Goal: Transaction & Acquisition: Purchase product/service

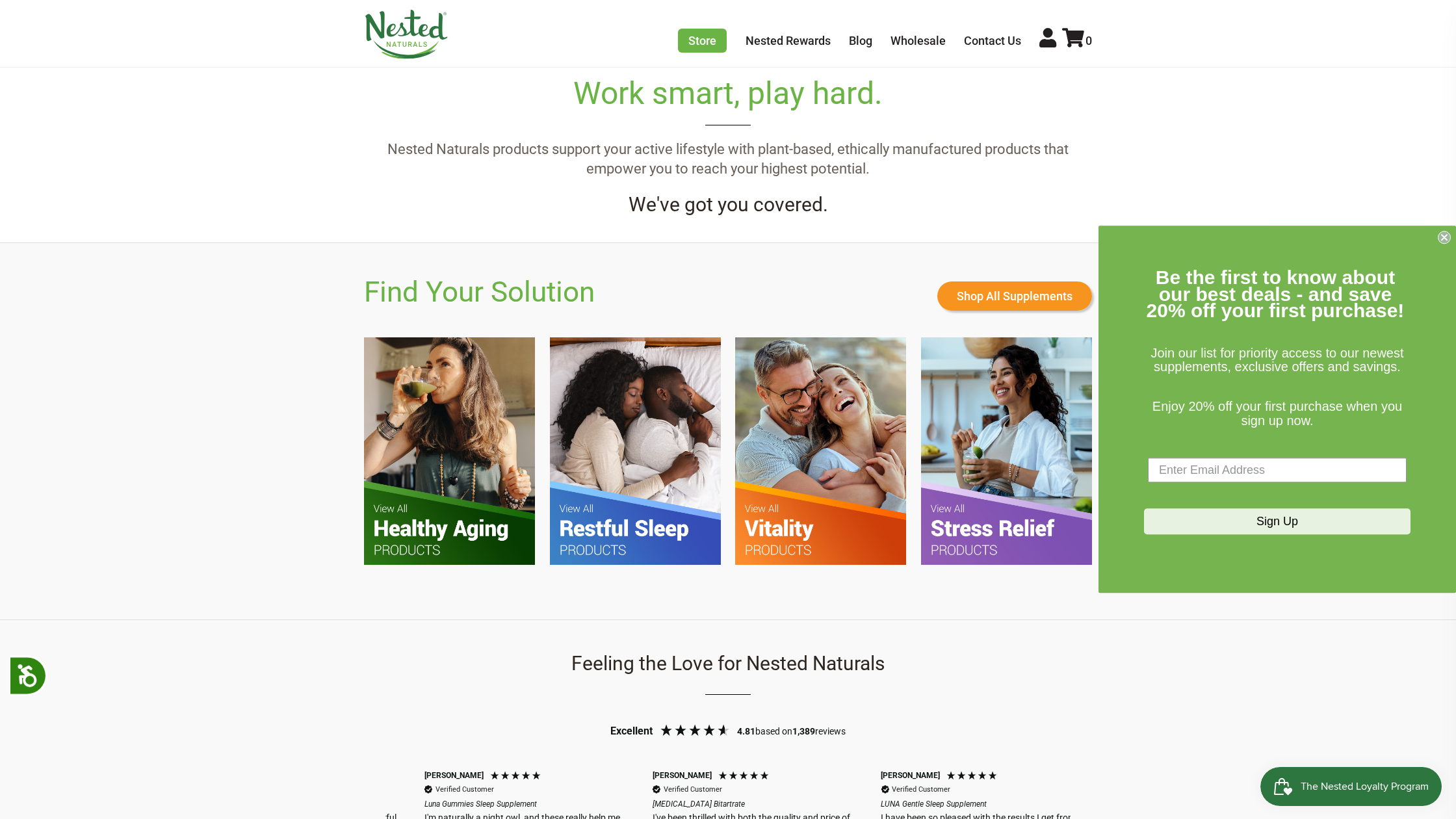
scroll to position [0, 456]
click at [1237, 464] on input "Enter Email Address" at bounding box center [1277, 470] width 259 height 24
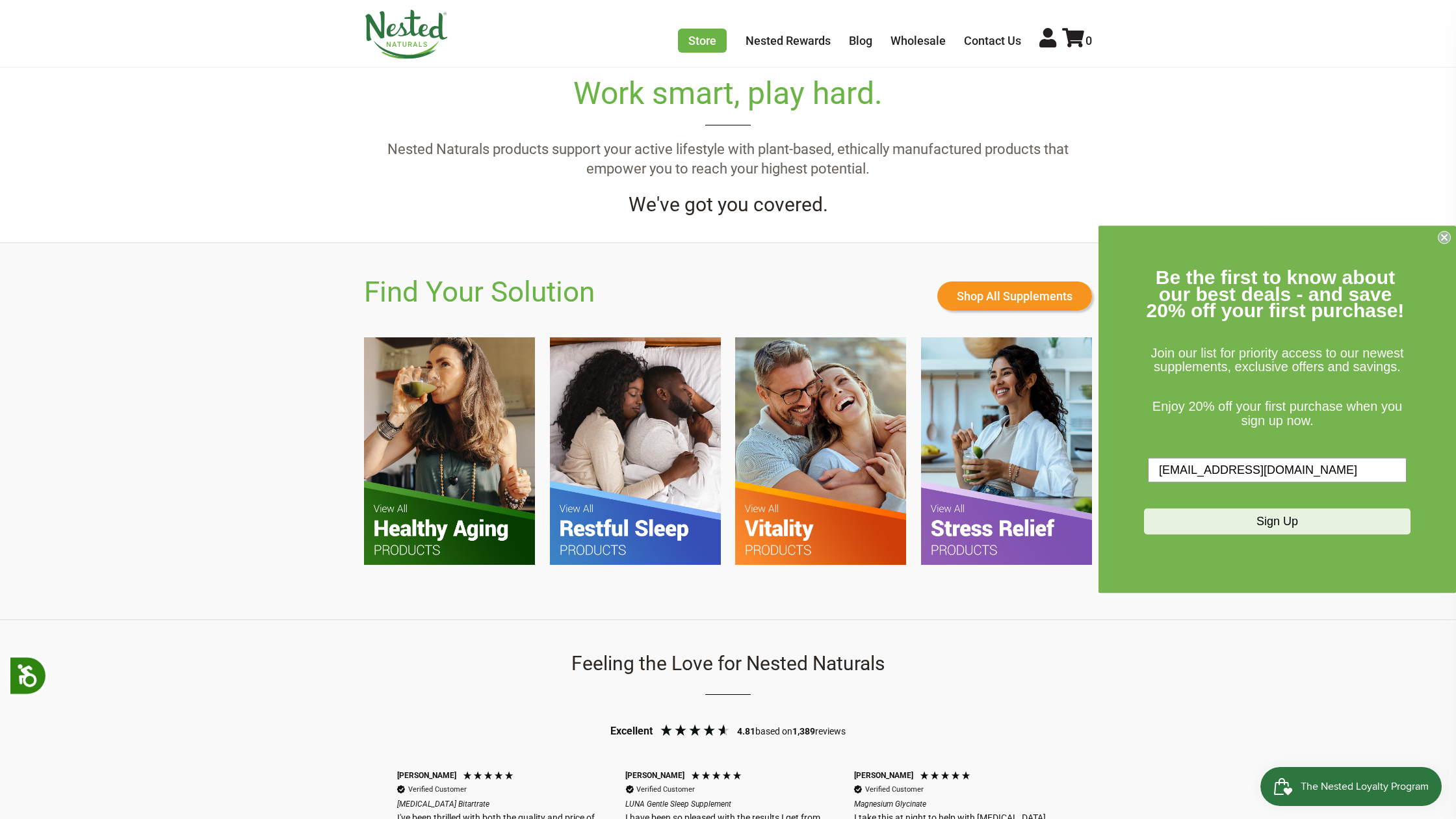
type input "susiemhpt@gmail.com"
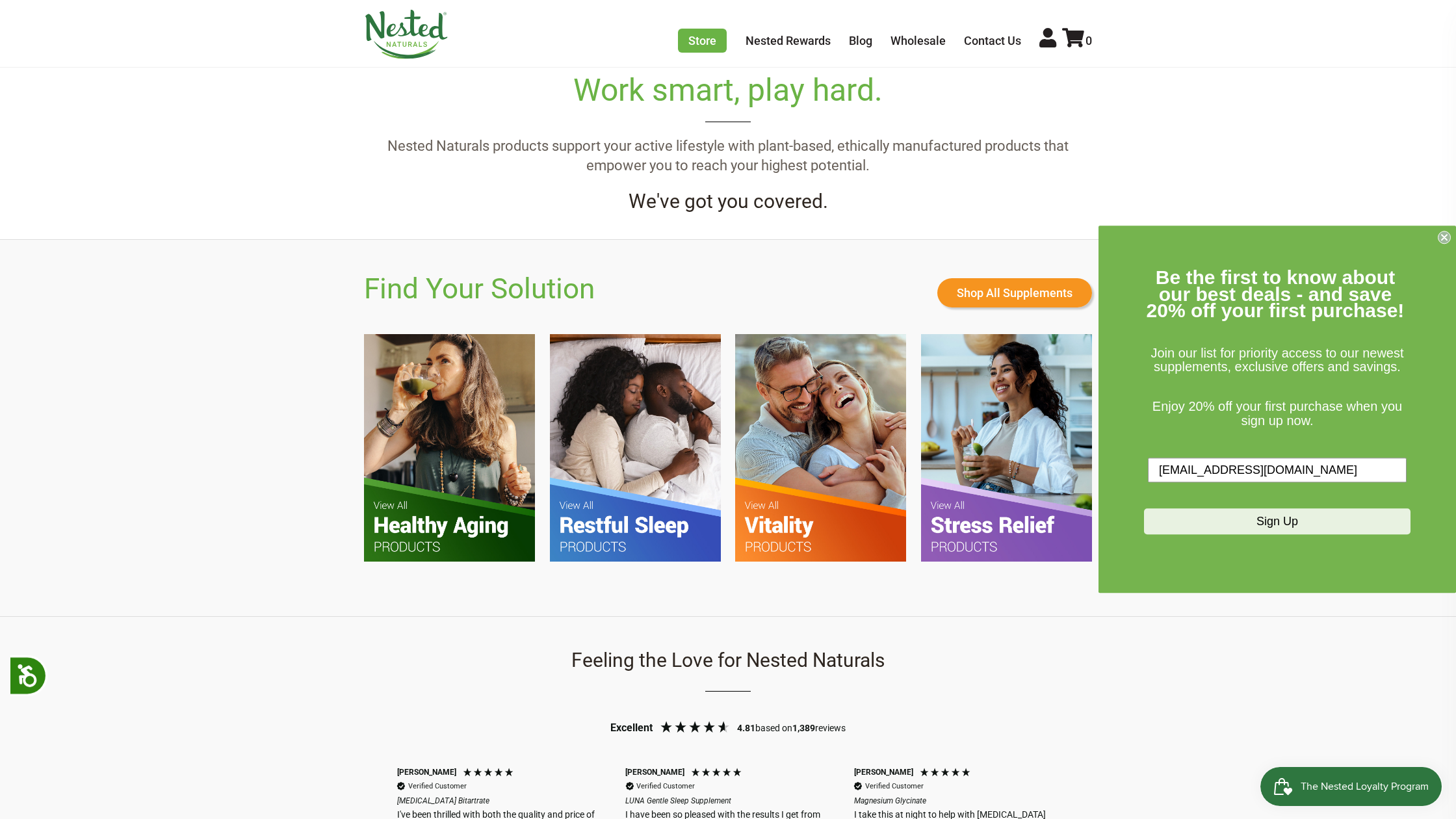
click at [1274, 528] on button "Sign Up" at bounding box center [1277, 522] width 267 height 26
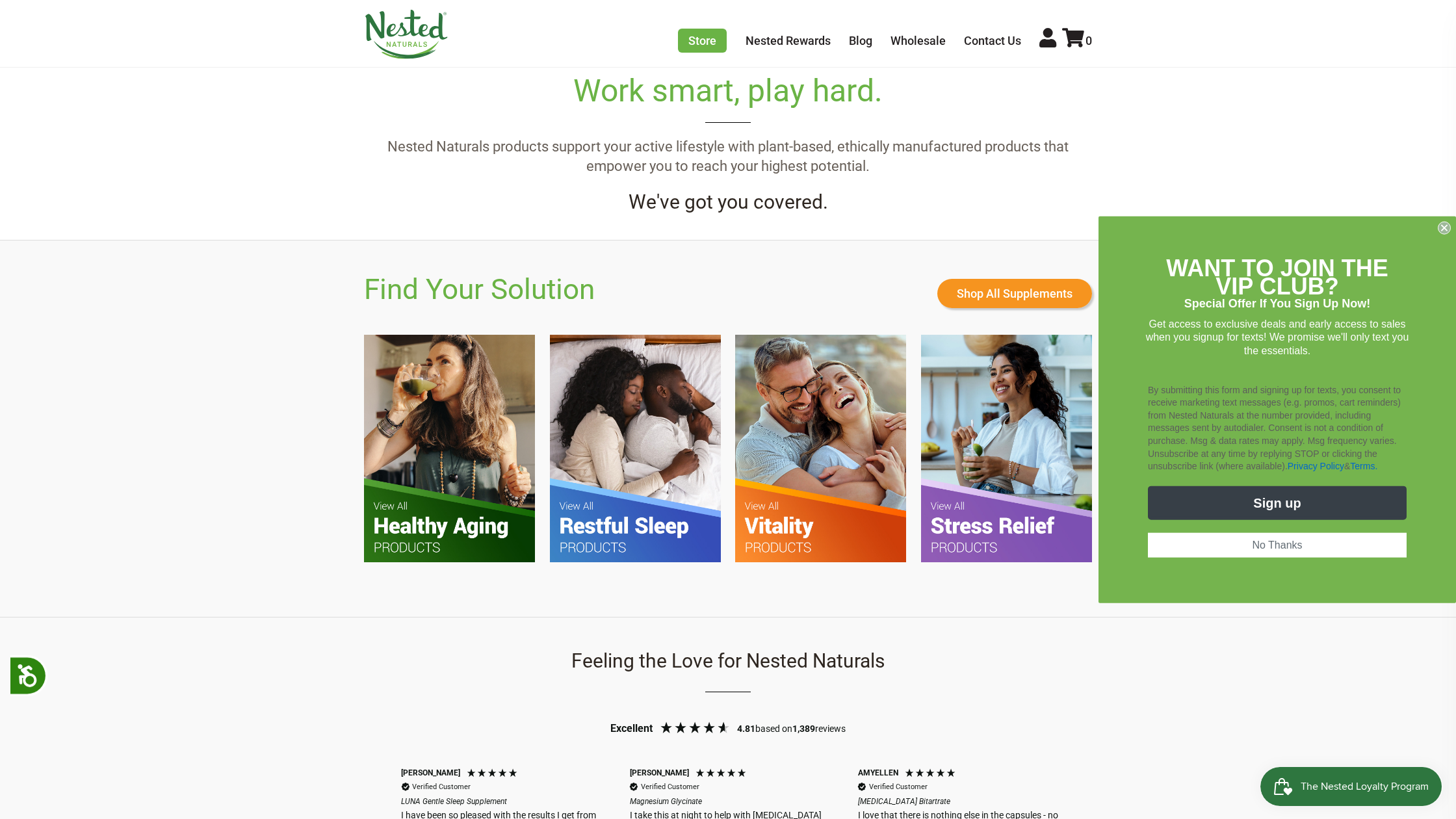
scroll to position [0, 913]
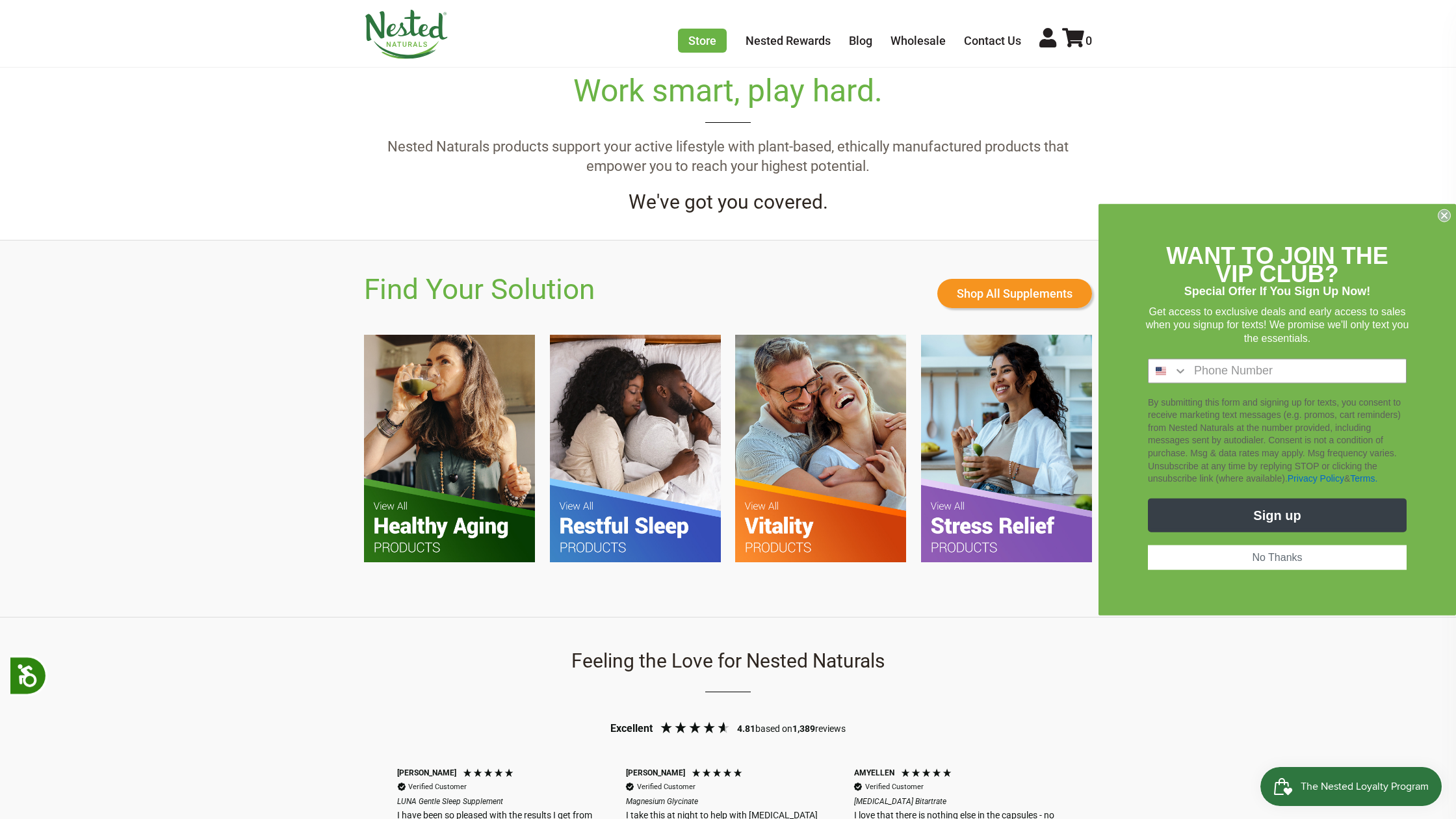
click at [1287, 556] on button "No Thanks" at bounding box center [1277, 557] width 259 height 24
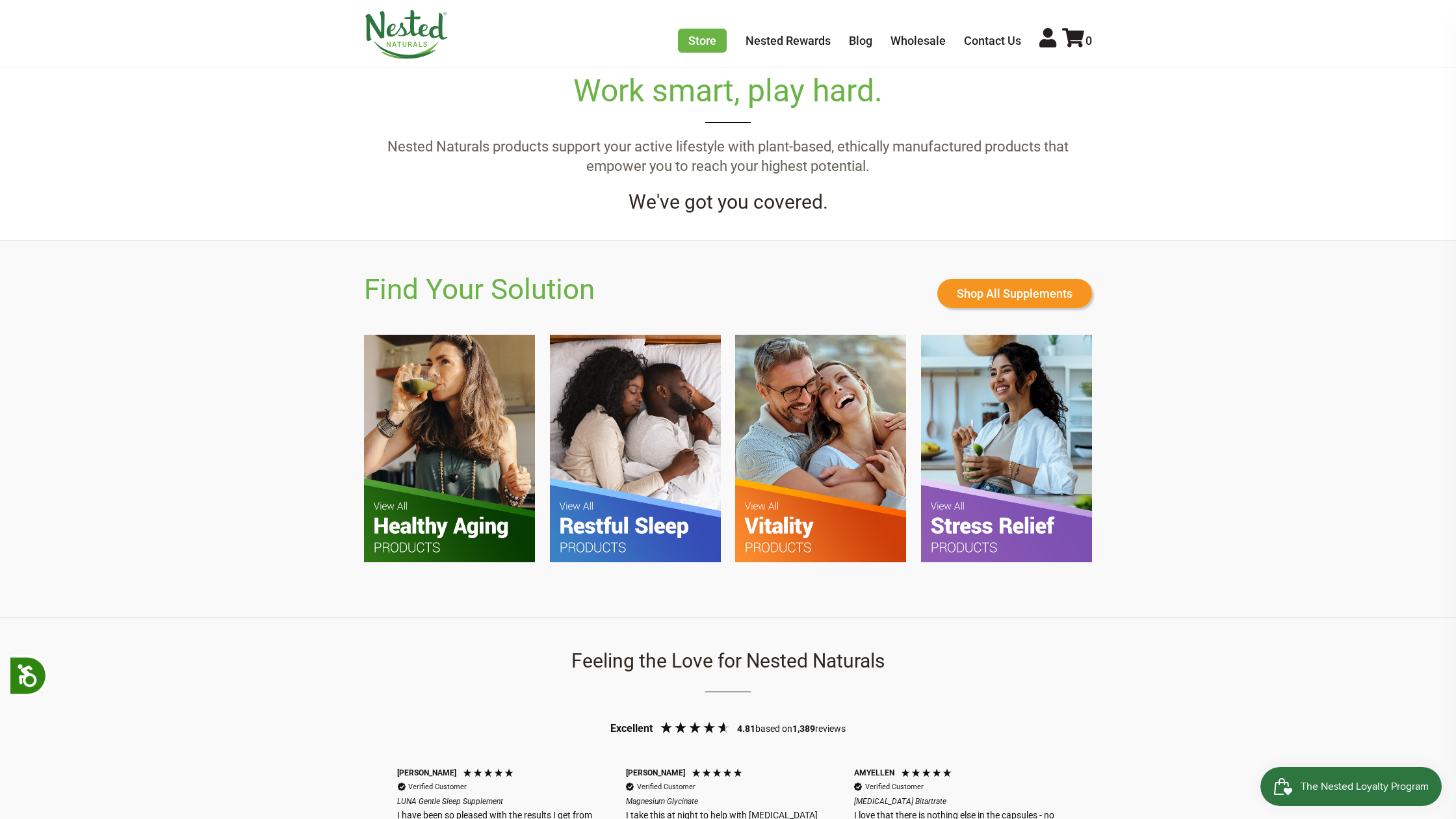
click at [444, 445] on img at bounding box center [449, 448] width 171 height 227
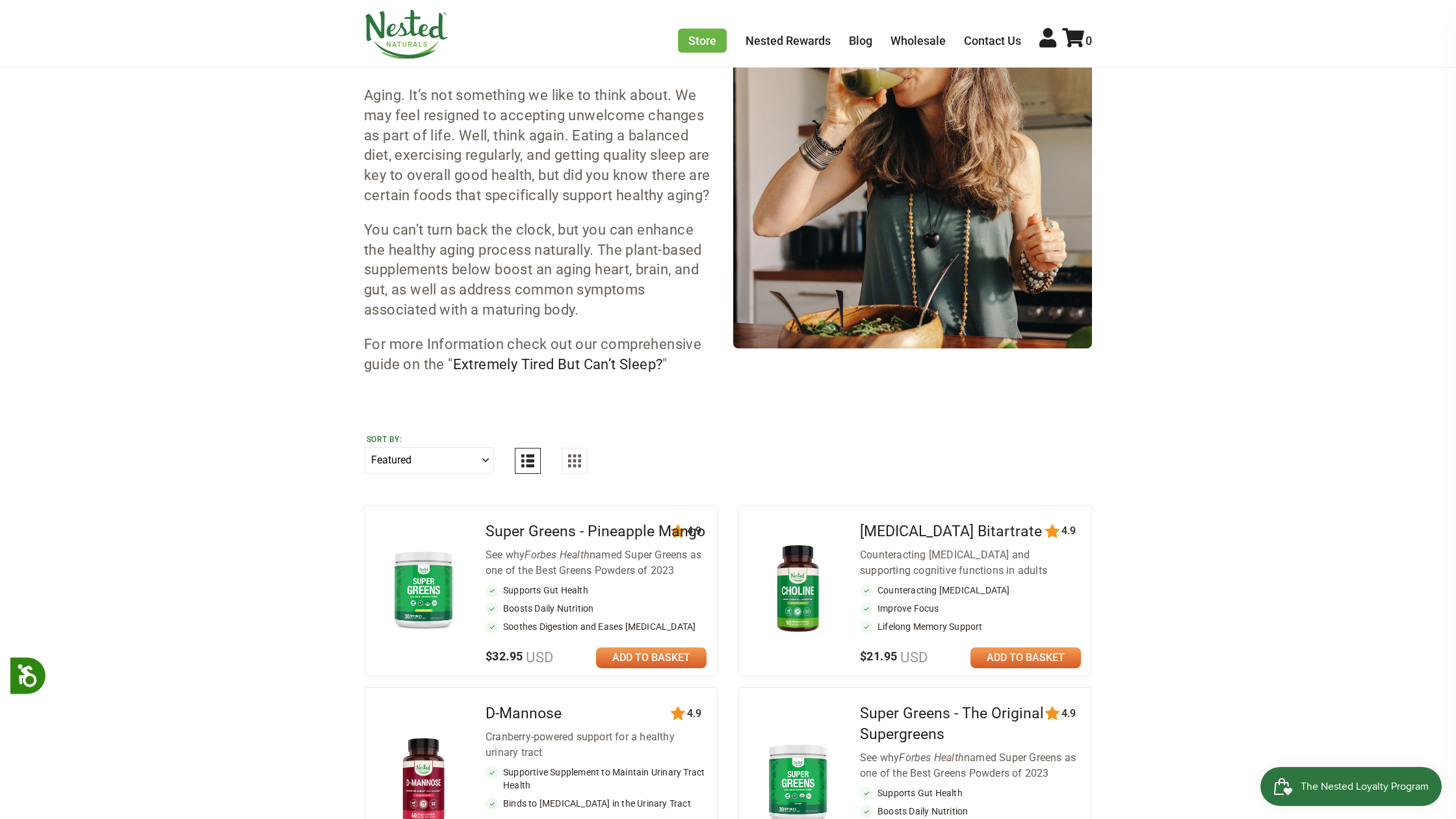
scroll to position [178, 0]
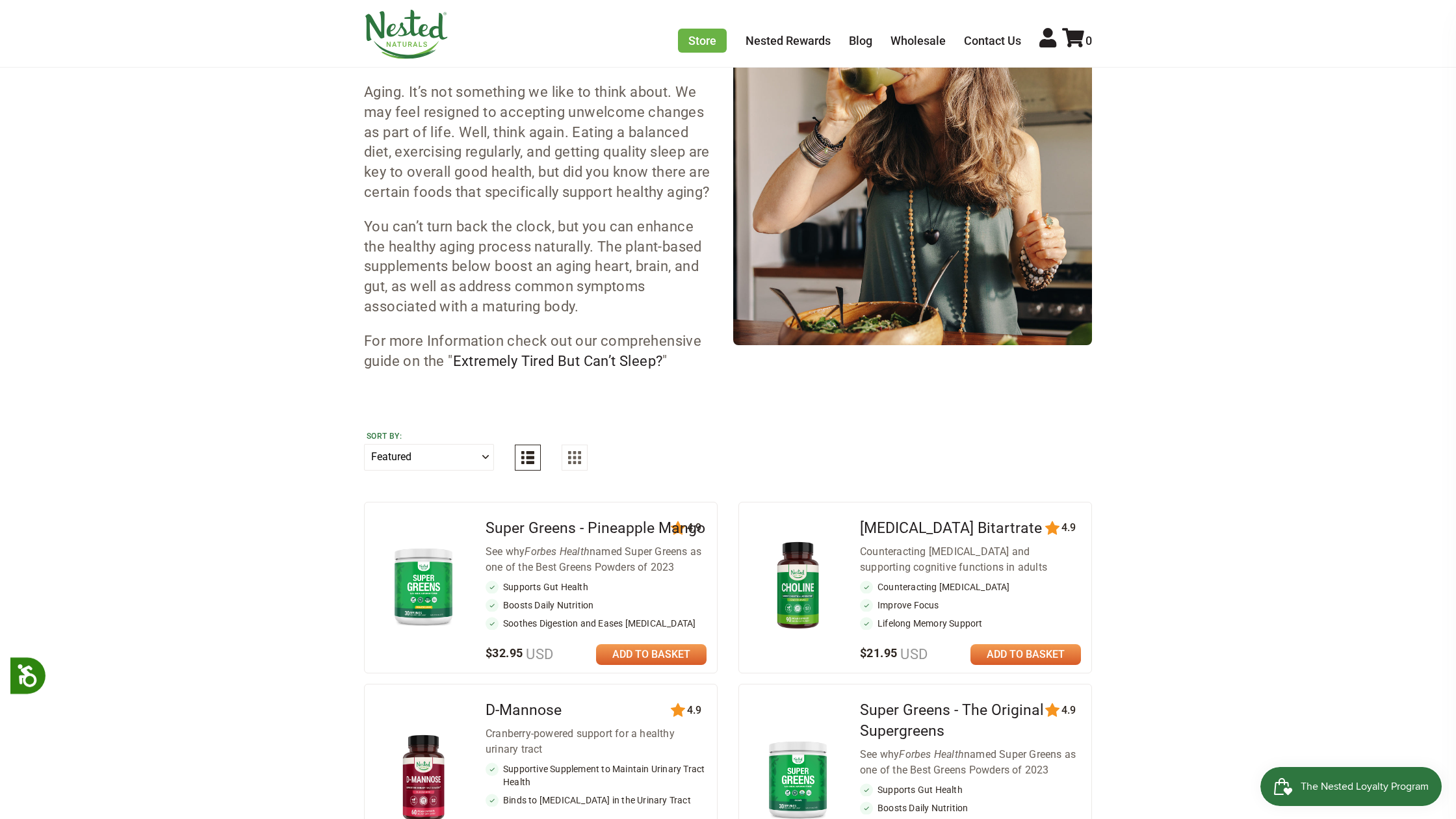
click at [462, 549] on div "120 4.9" at bounding box center [540, 529] width 352 height 42
click at [1174, 787] on main "Healthy Aging Natural solutions for healthy aging Aging. It’s not something we …" at bounding box center [728, 695] width 1456 height 1469
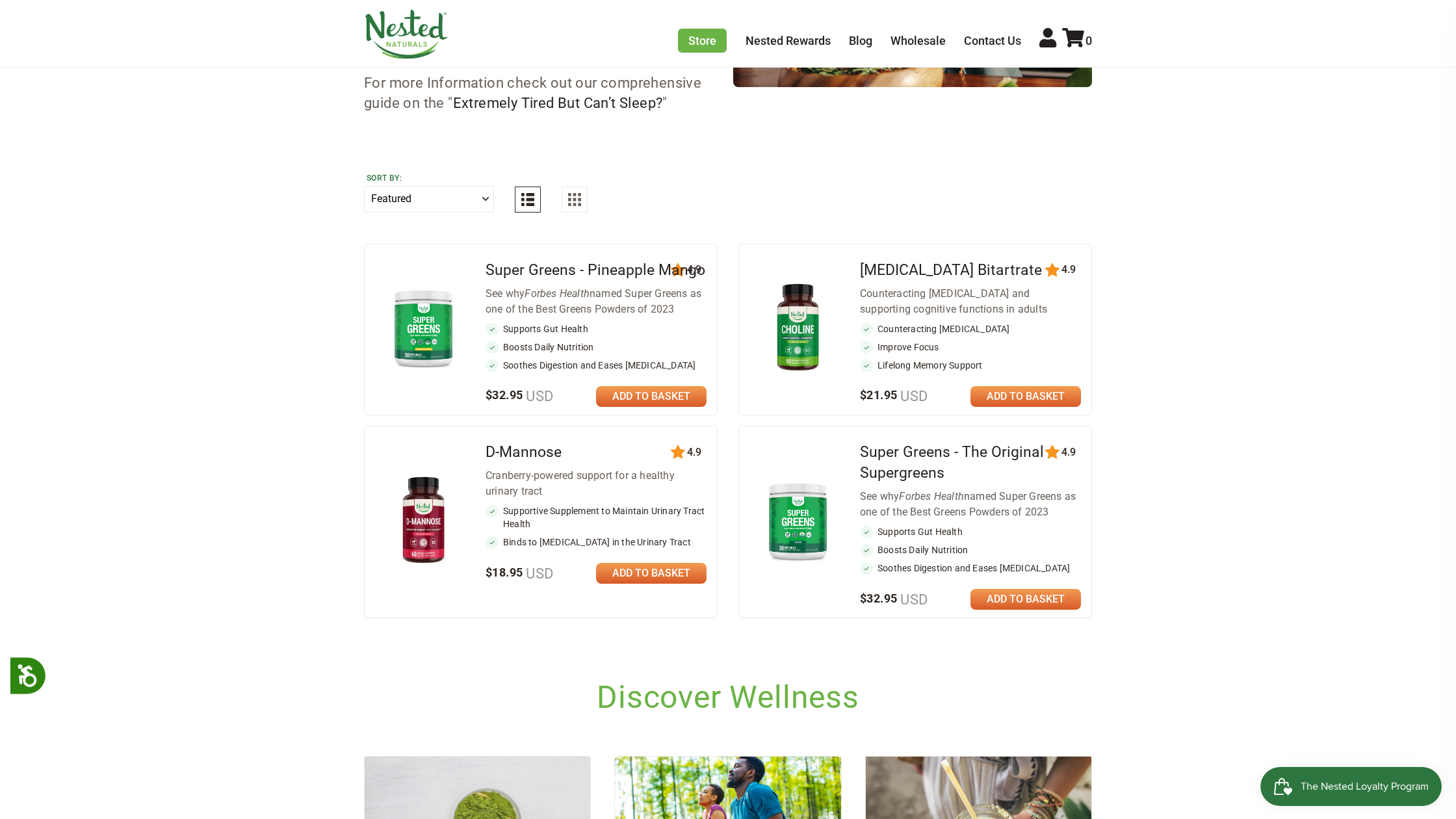
scroll to position [438, 0]
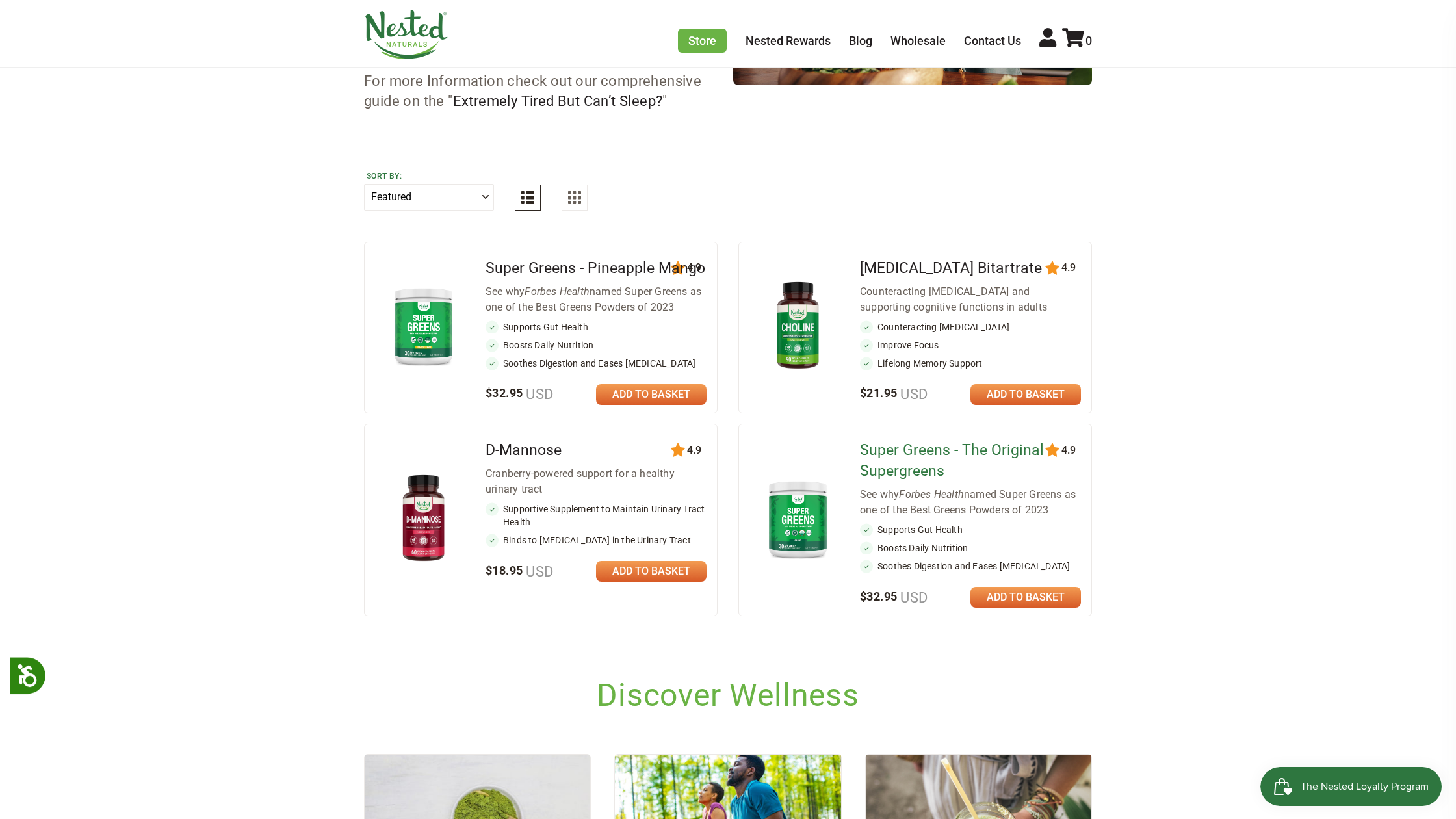
click at [883, 473] on link "Super Greens - The Original Supergreens" at bounding box center [952, 461] width 184 height 38
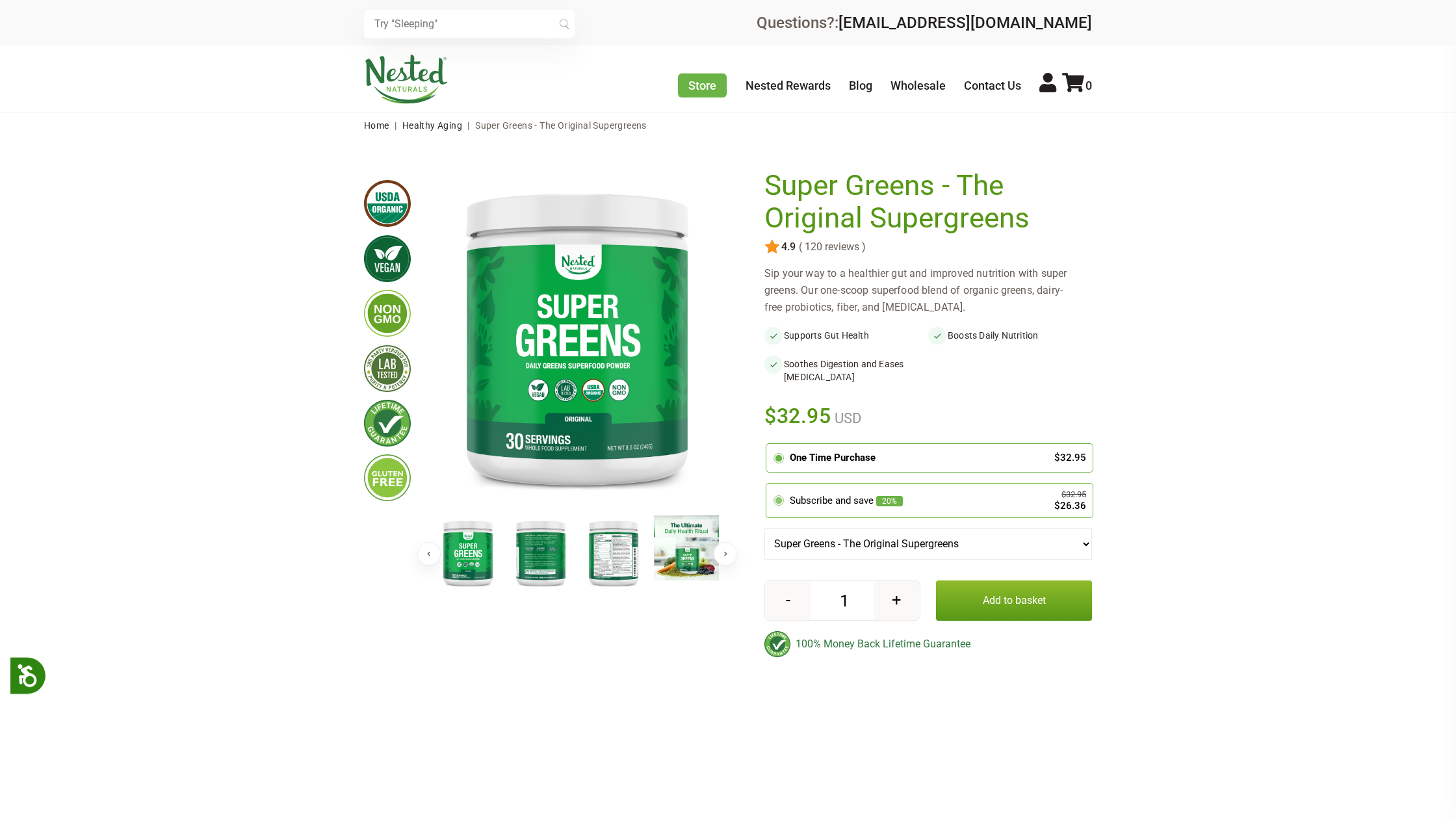
click at [779, 499] on circle at bounding box center [779, 501] width 7 height 7
click at [769, 485] on input "radio" at bounding box center [769, 485] width 0 height 0
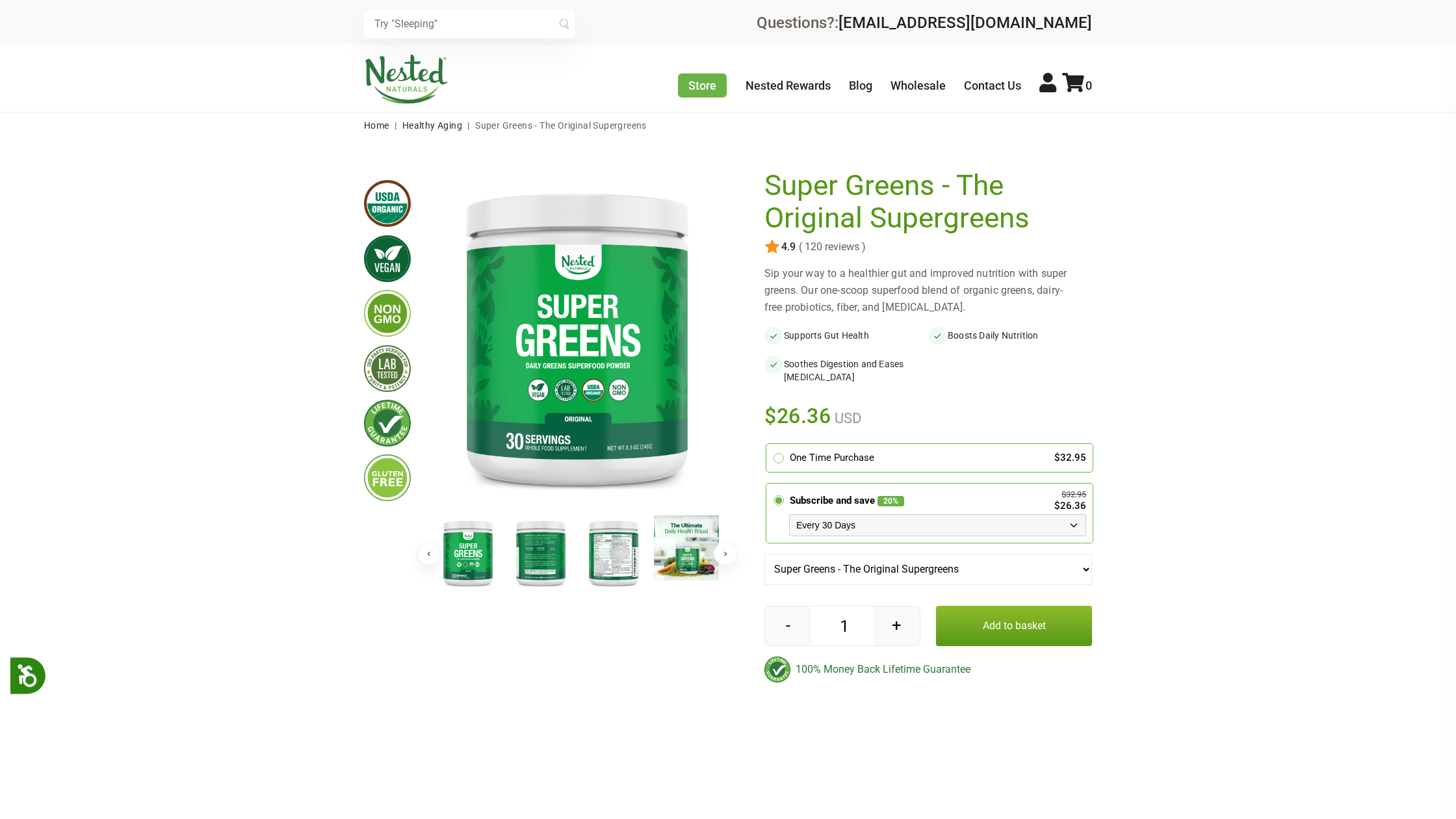
click at [1075, 523] on select "Every 30 Days Every 60 Days Every 90 Days" at bounding box center [938, 524] width 297 height 22
select select "1129873487"
click at [789, 514] on select "Every 30 Days Every 60 Days Every 90 Days" at bounding box center [938, 524] width 297 height 22
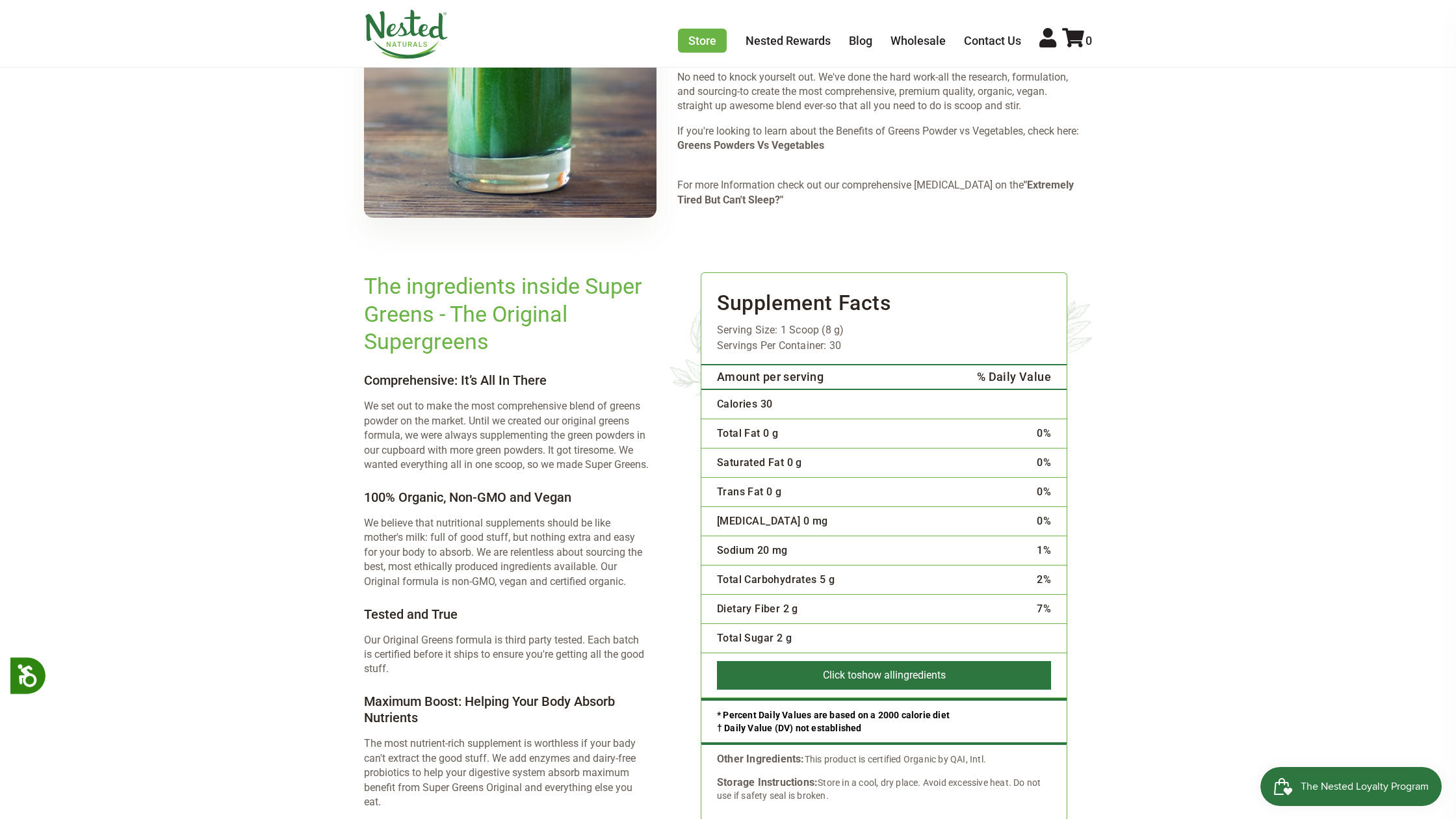
scroll to position [1690, 0]
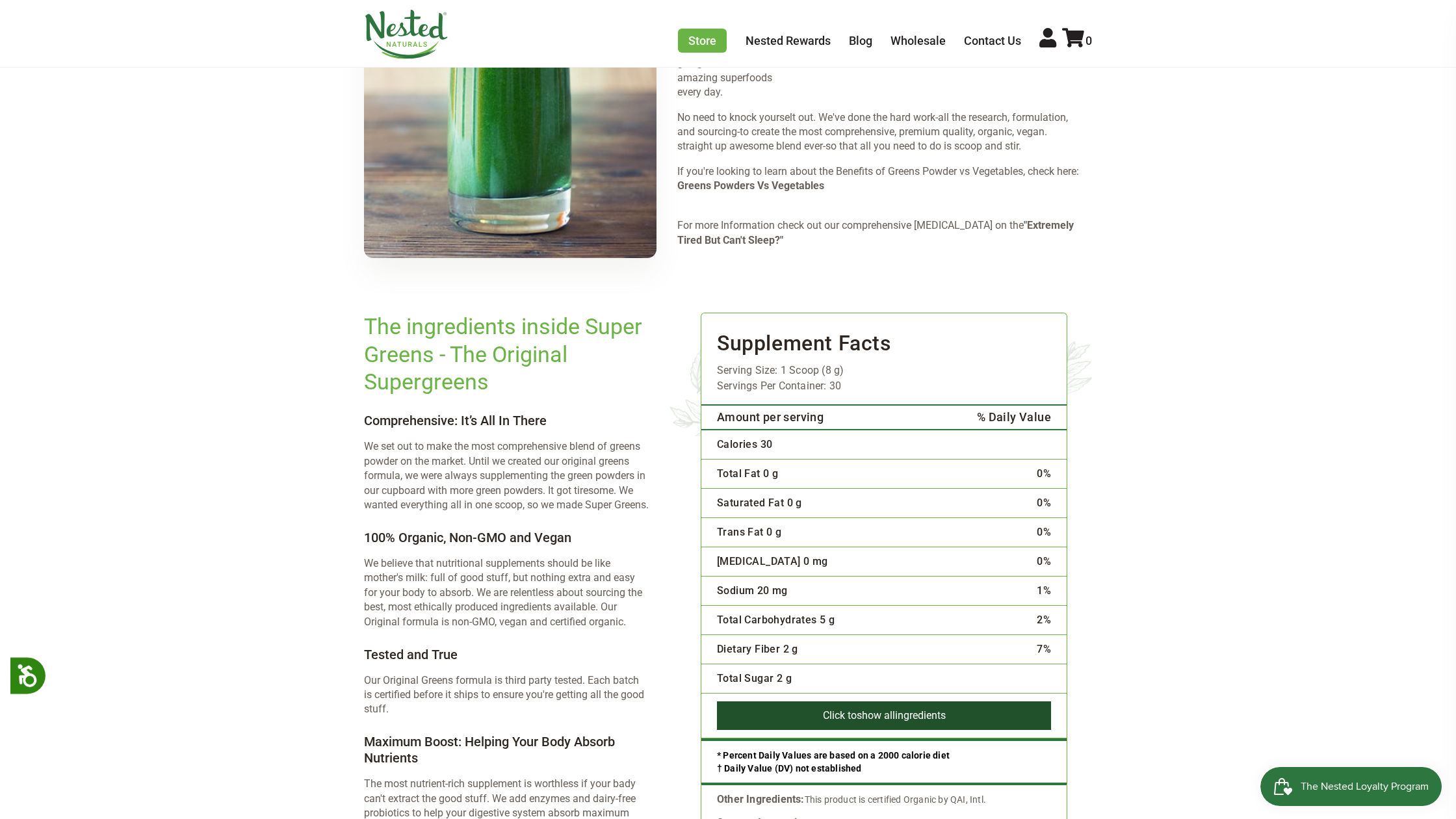
click at [920, 702] on button "Click to show all ingredients" at bounding box center [884, 716] width 334 height 29
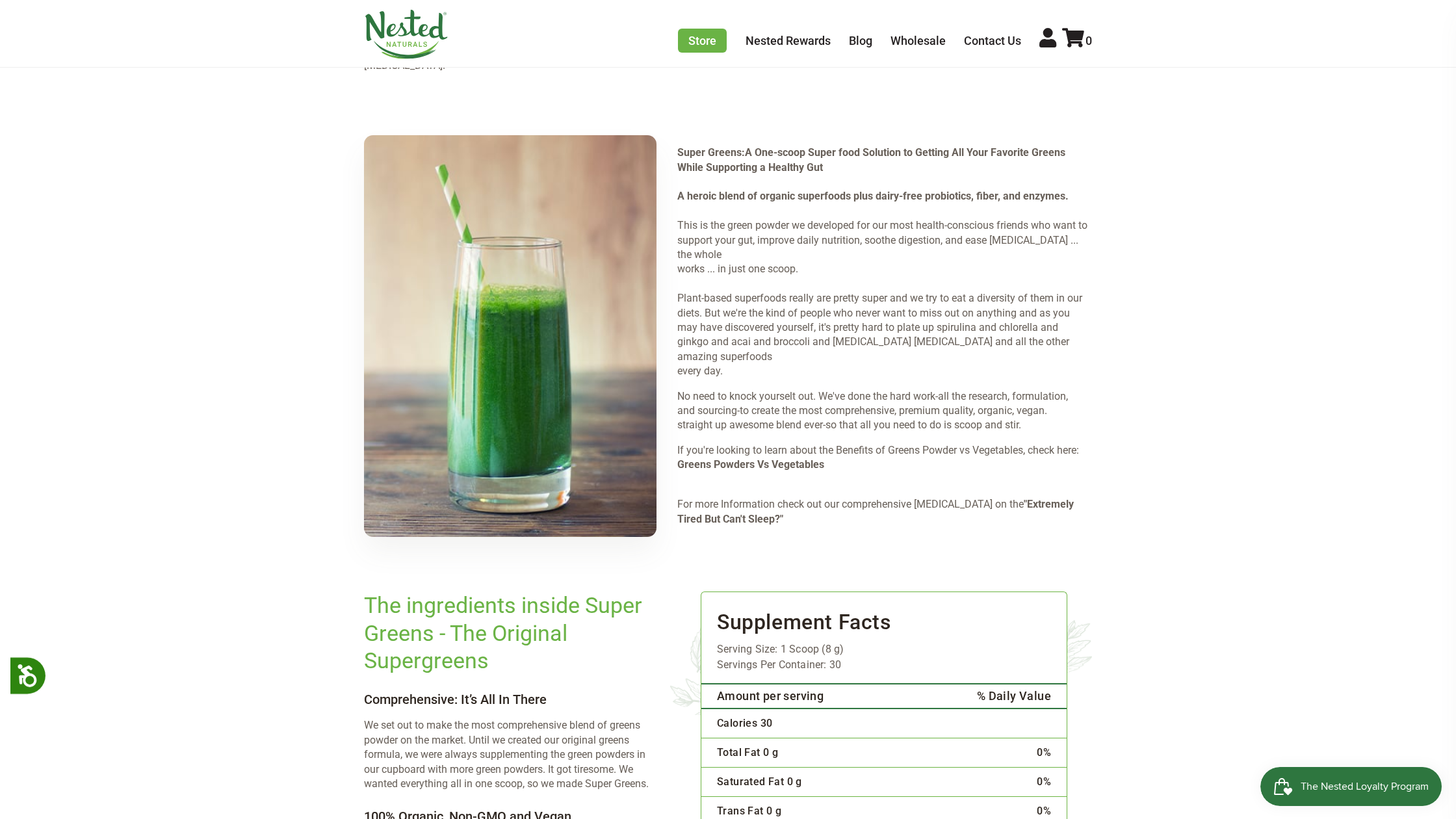
scroll to position [1418, 0]
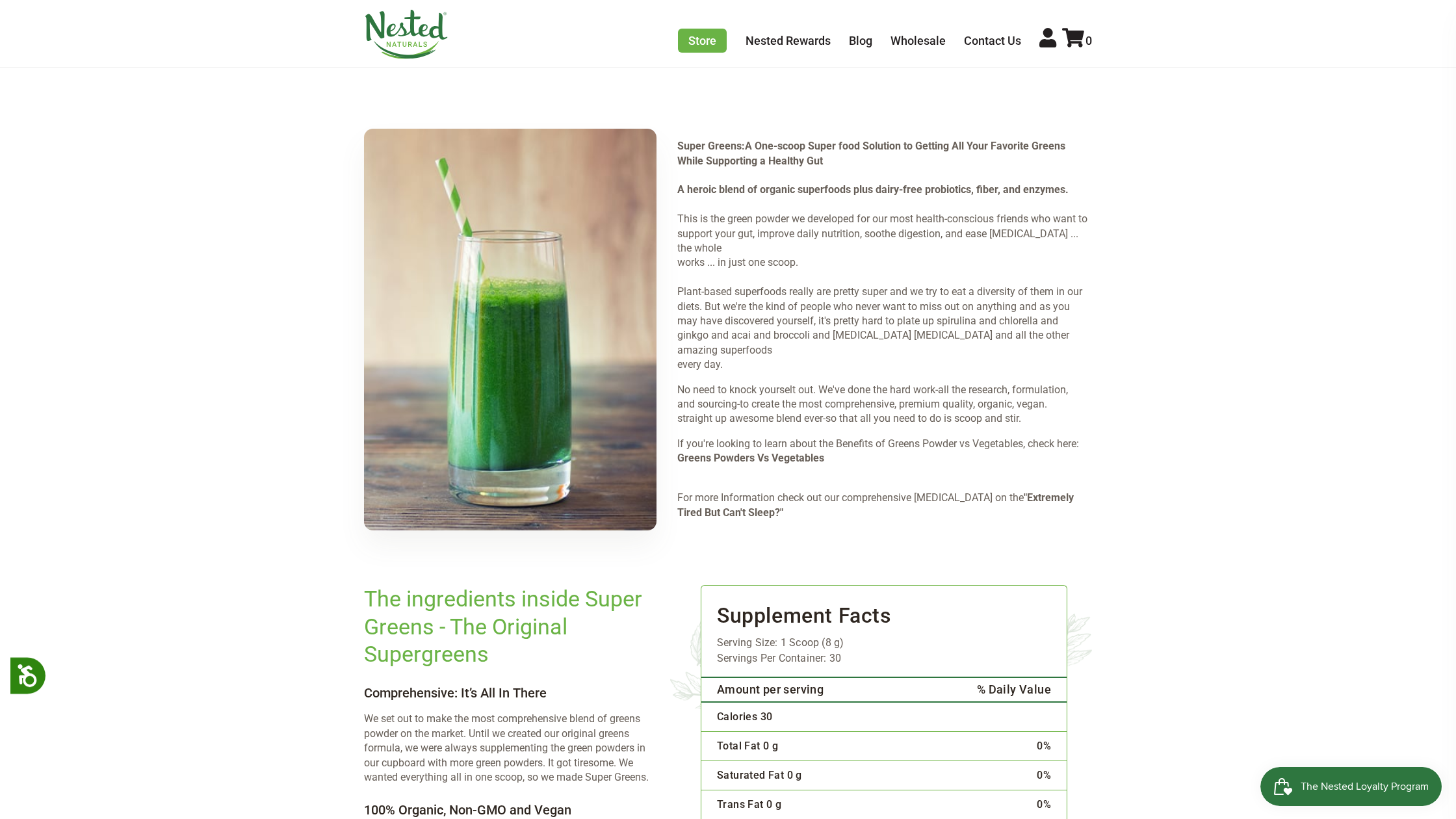
click at [704, 452] on b "Greens Powders Vs Vegetables" at bounding box center [750, 458] width 147 height 12
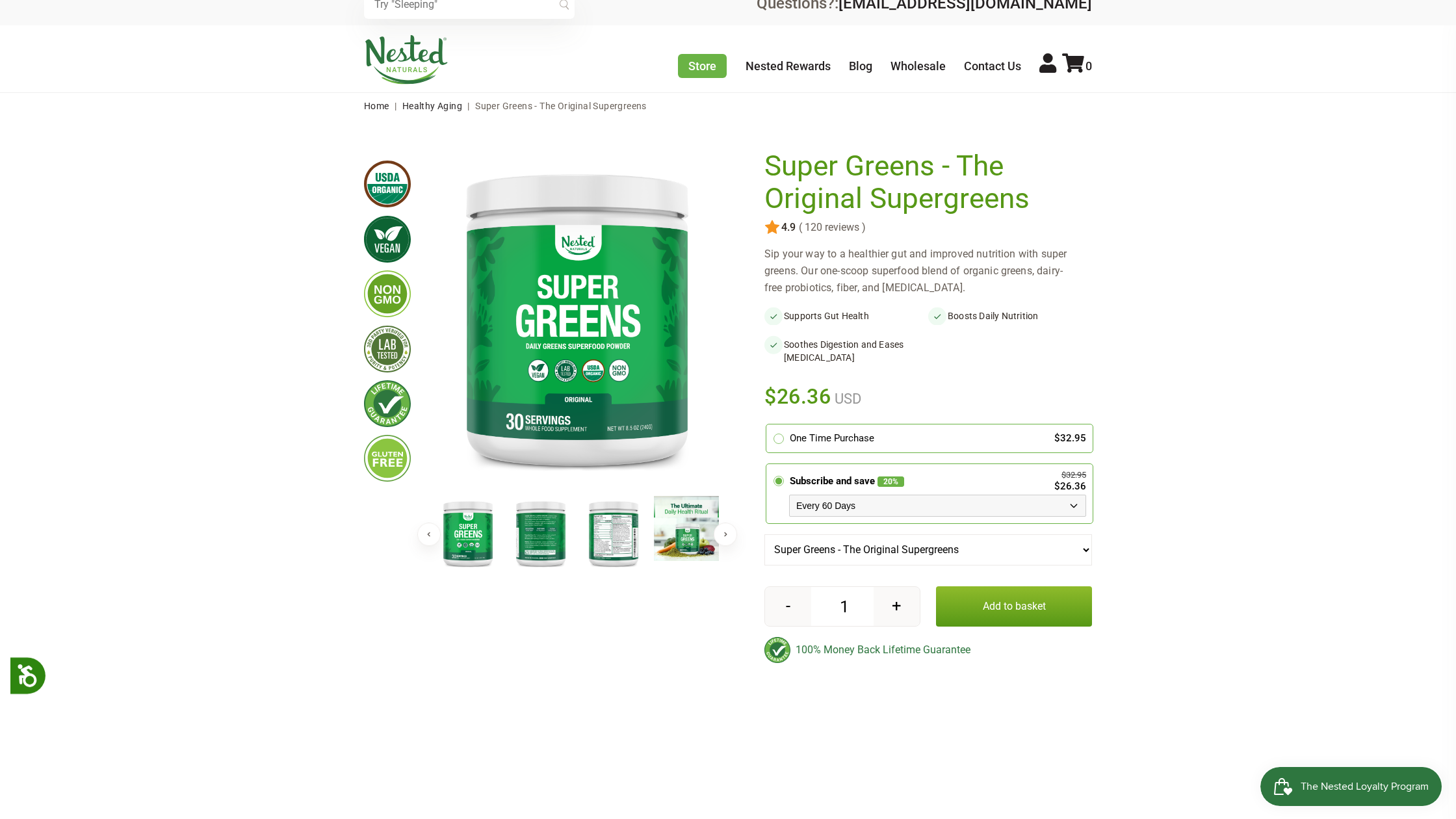
scroll to position [11, 0]
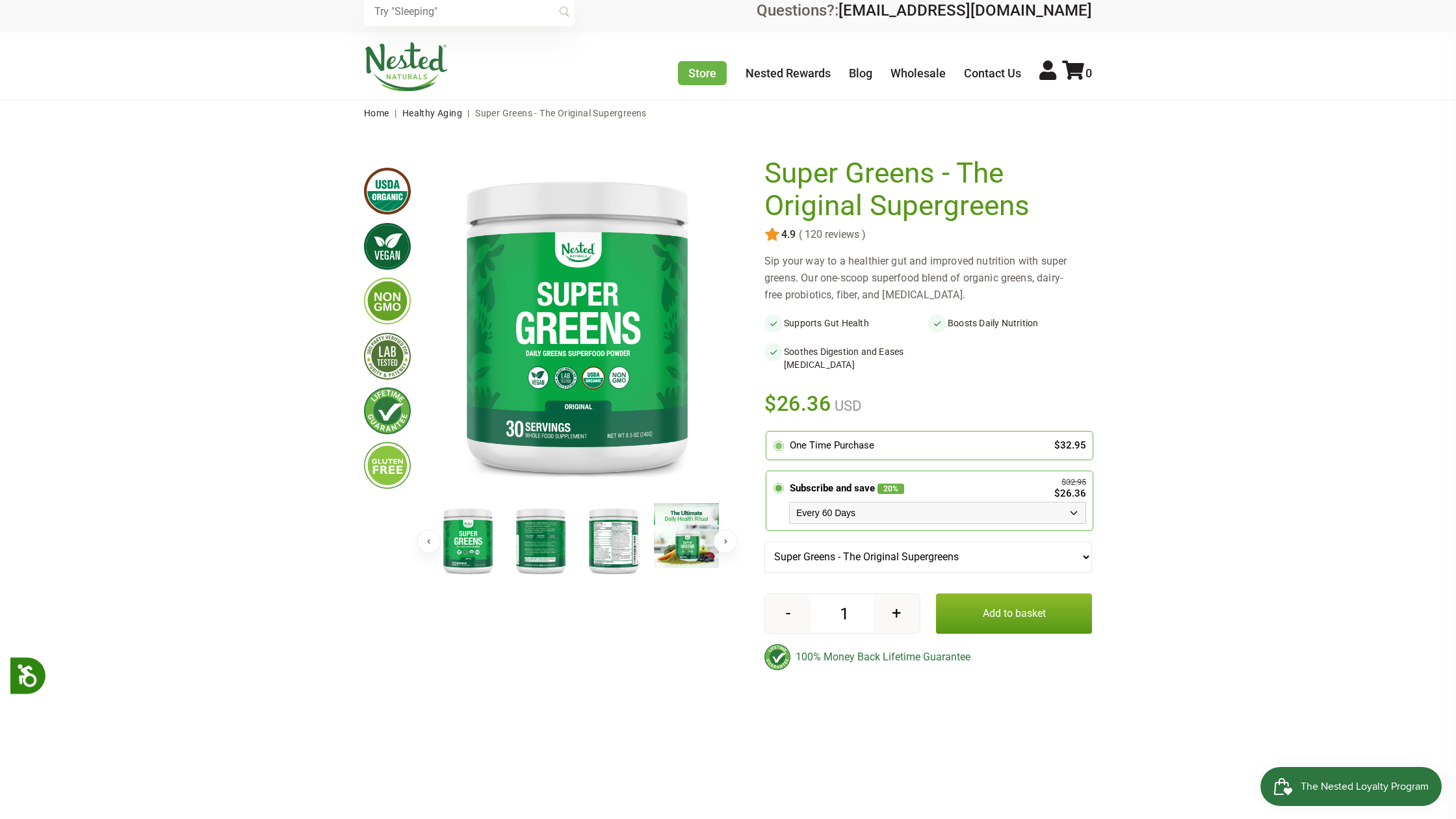
click at [780, 447] on circle at bounding box center [779, 445] width 7 height 7
click at [769, 434] on input "radio" at bounding box center [769, 434] width 0 height 0
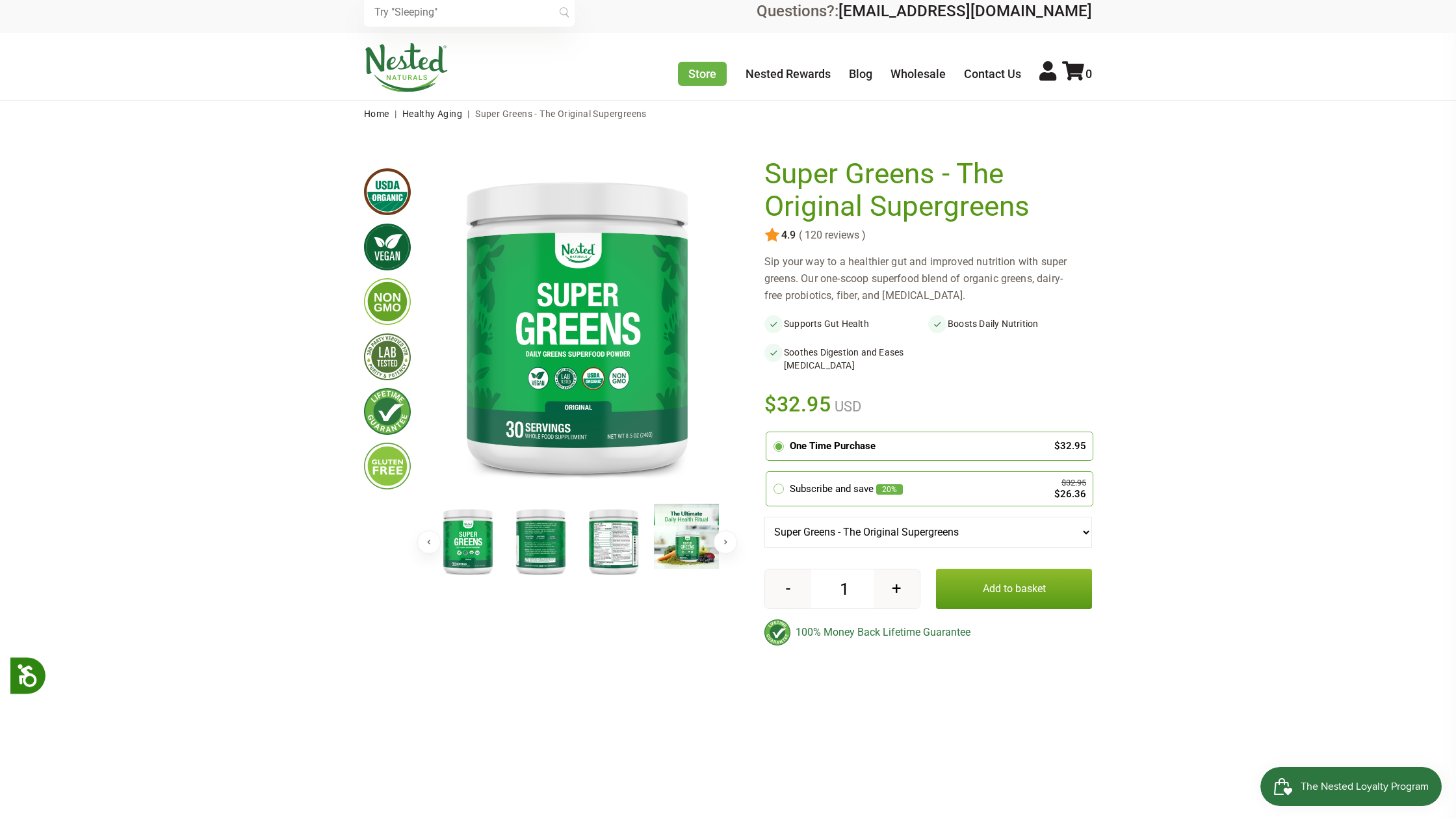
scroll to position [8, 0]
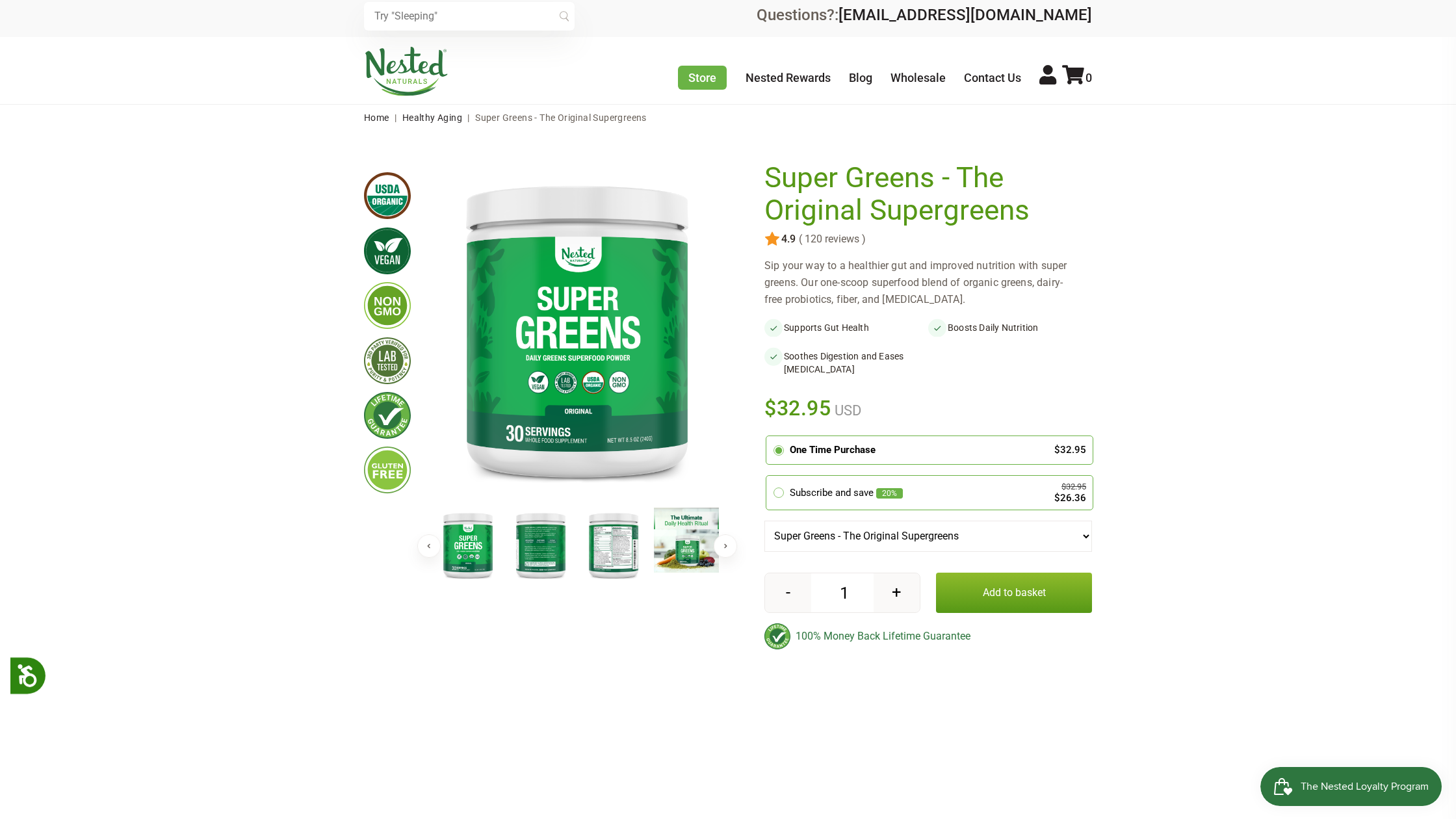
click at [1014, 594] on button "Add to basket" at bounding box center [1014, 593] width 156 height 40
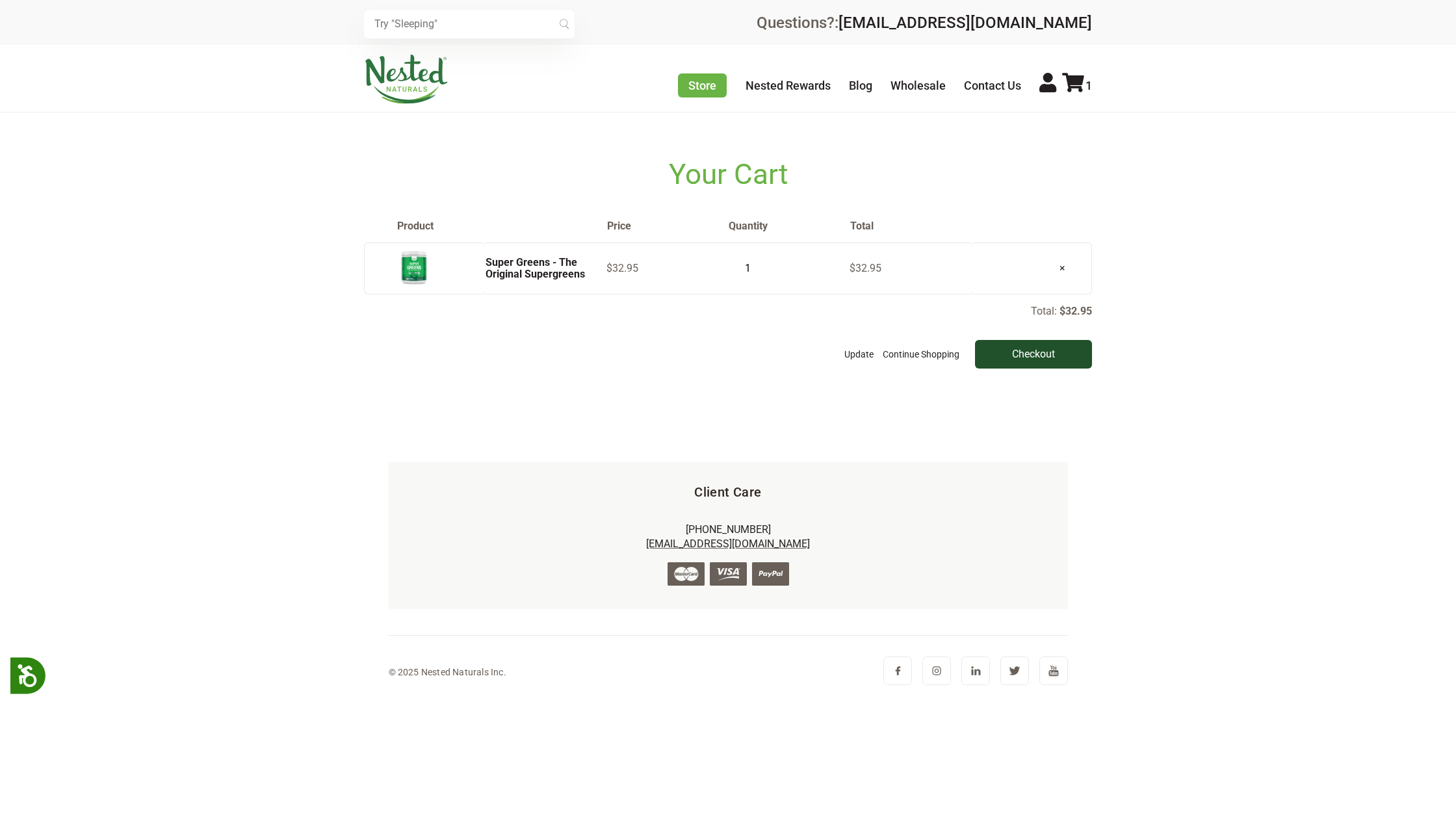
click at [1025, 354] on input "Checkout" at bounding box center [1033, 354] width 117 height 29
